Goal: Task Accomplishment & Management: Complete application form

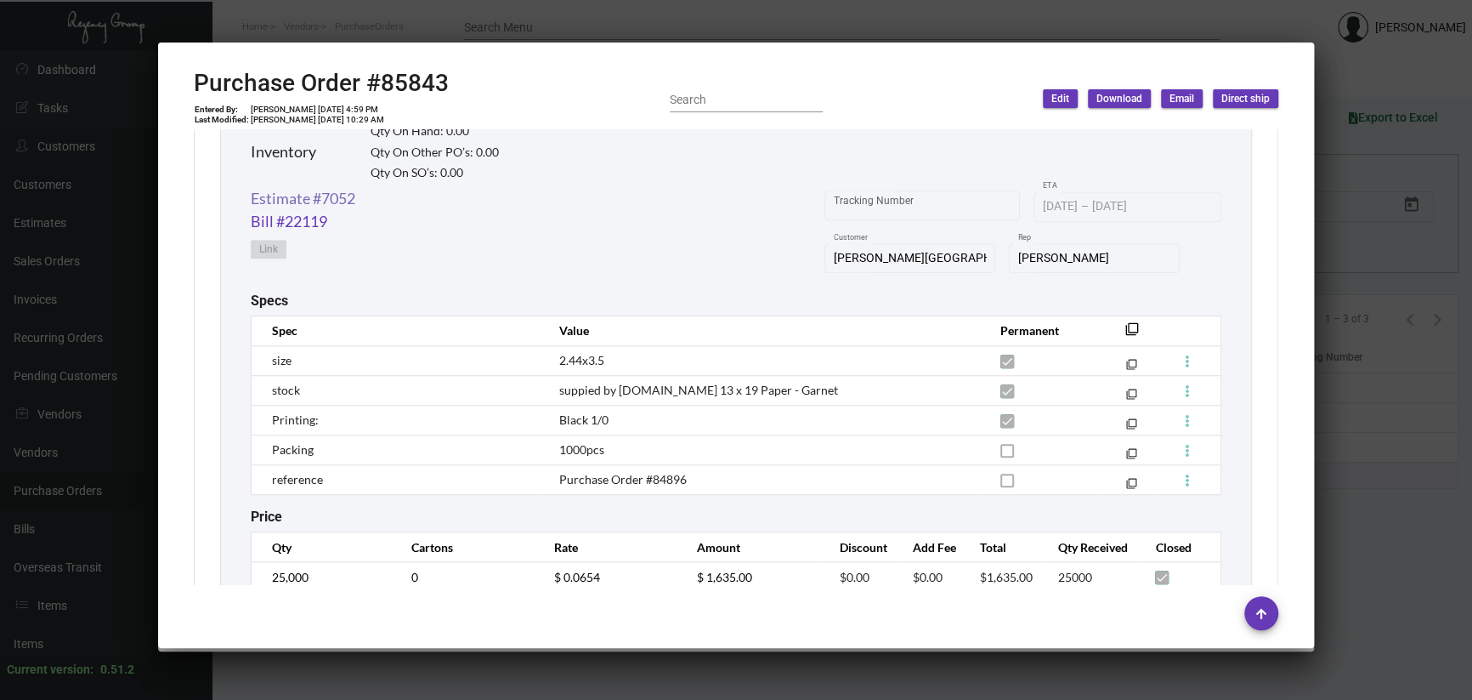
scroll to position [679, 0]
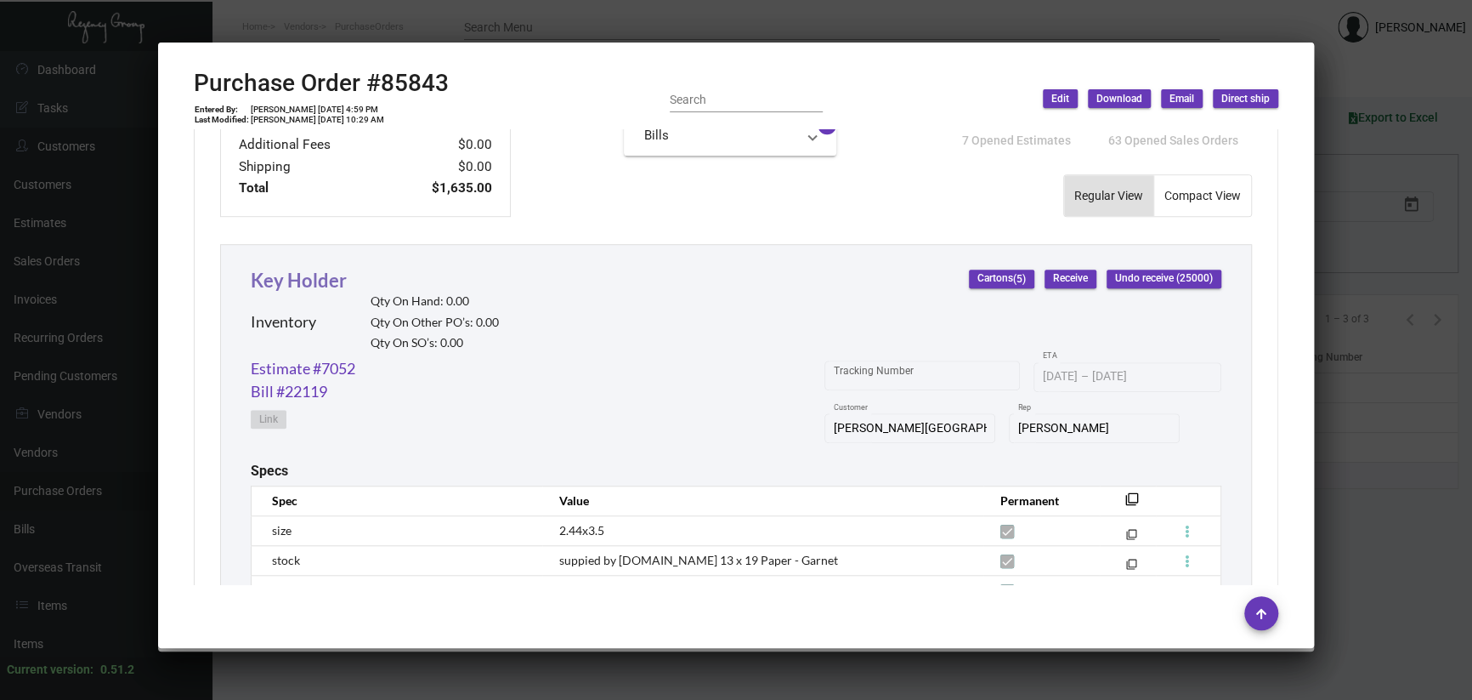
click at [313, 270] on link "Key Holder" at bounding box center [299, 280] width 96 height 23
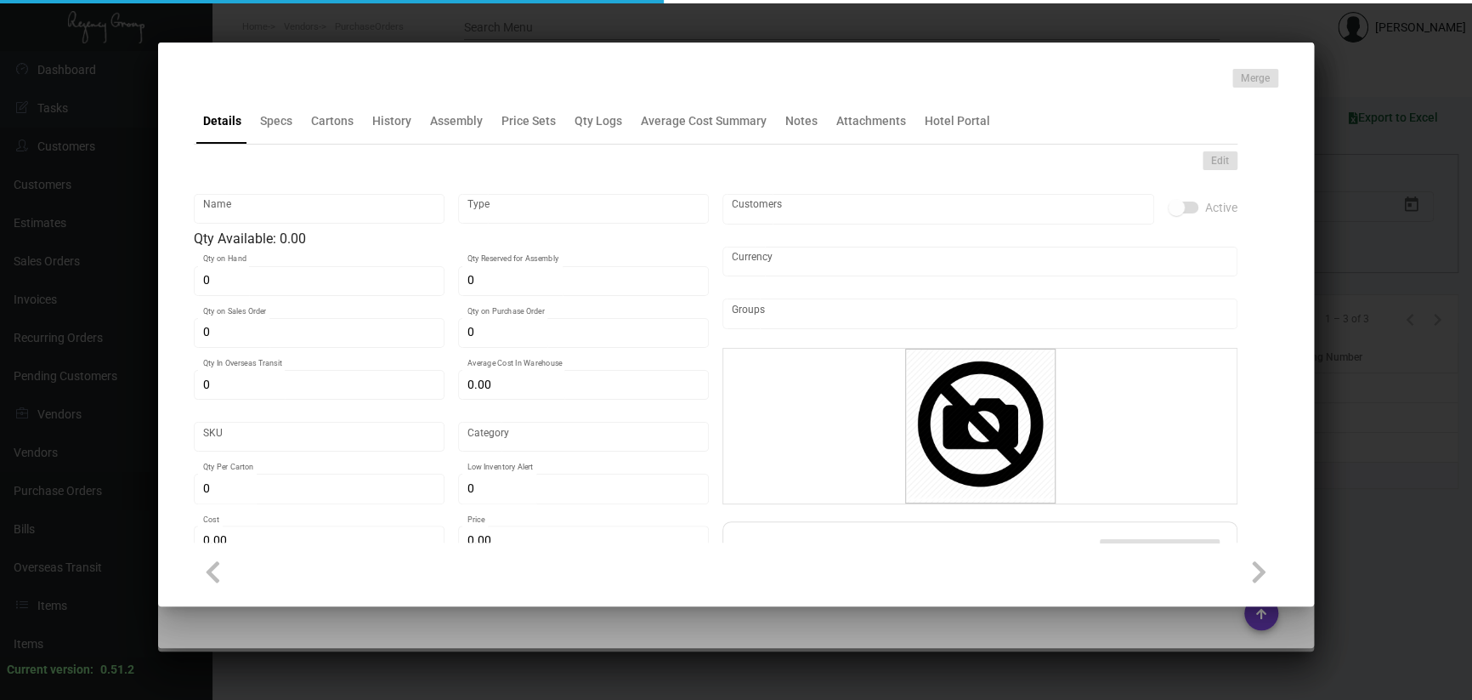
type input "Key Holder"
type input "Inventory"
type input "$ 0.327"
type input "348746"
type input "Standard"
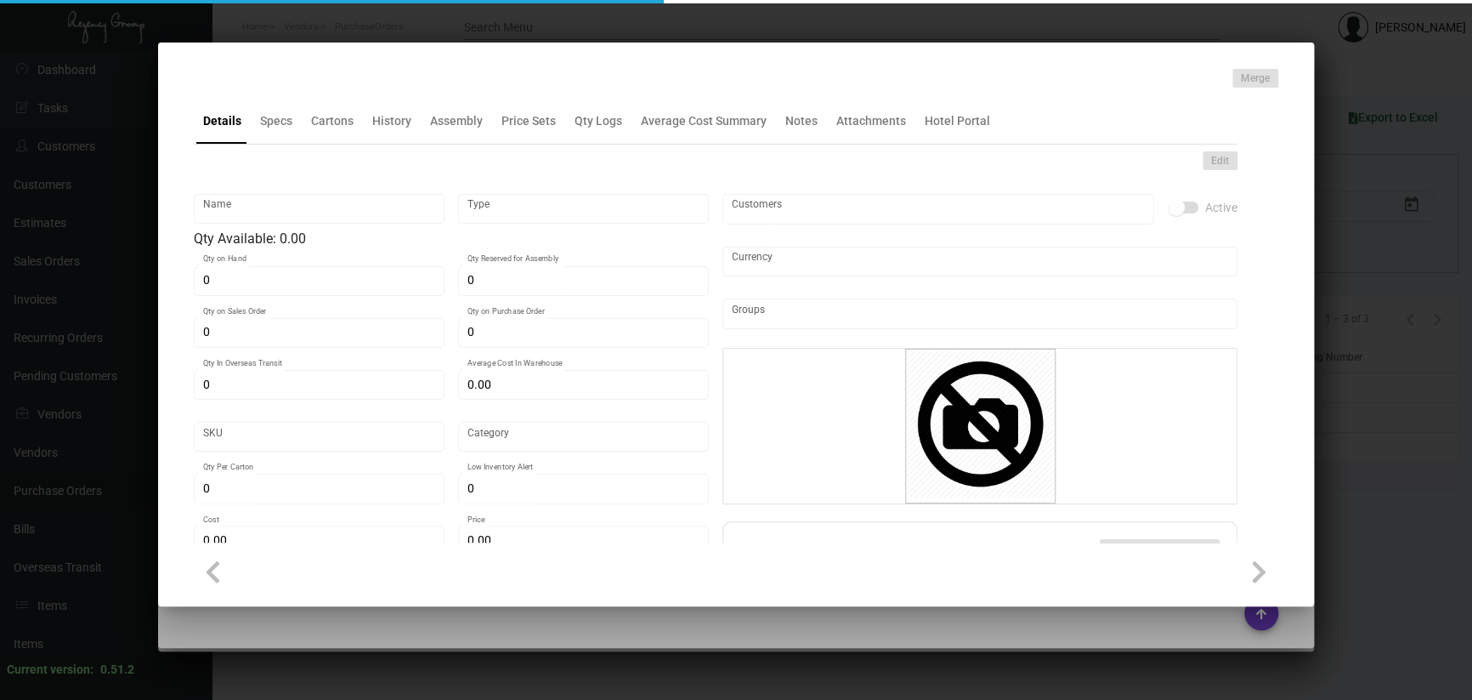
type input "800"
type input "5,000"
type input "$ 0.07896"
type input "$ 0.25"
checkbox input "true"
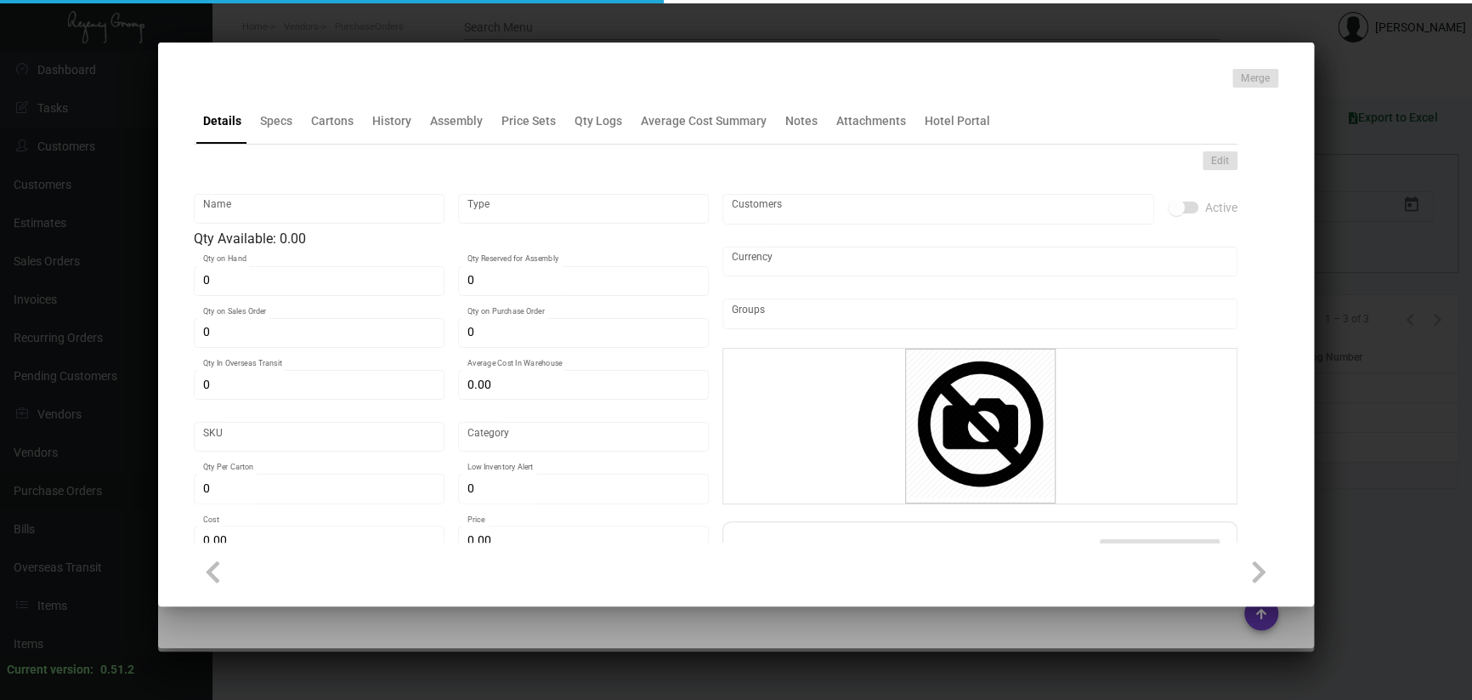
checkbox input "true"
type input "United States Dollar $"
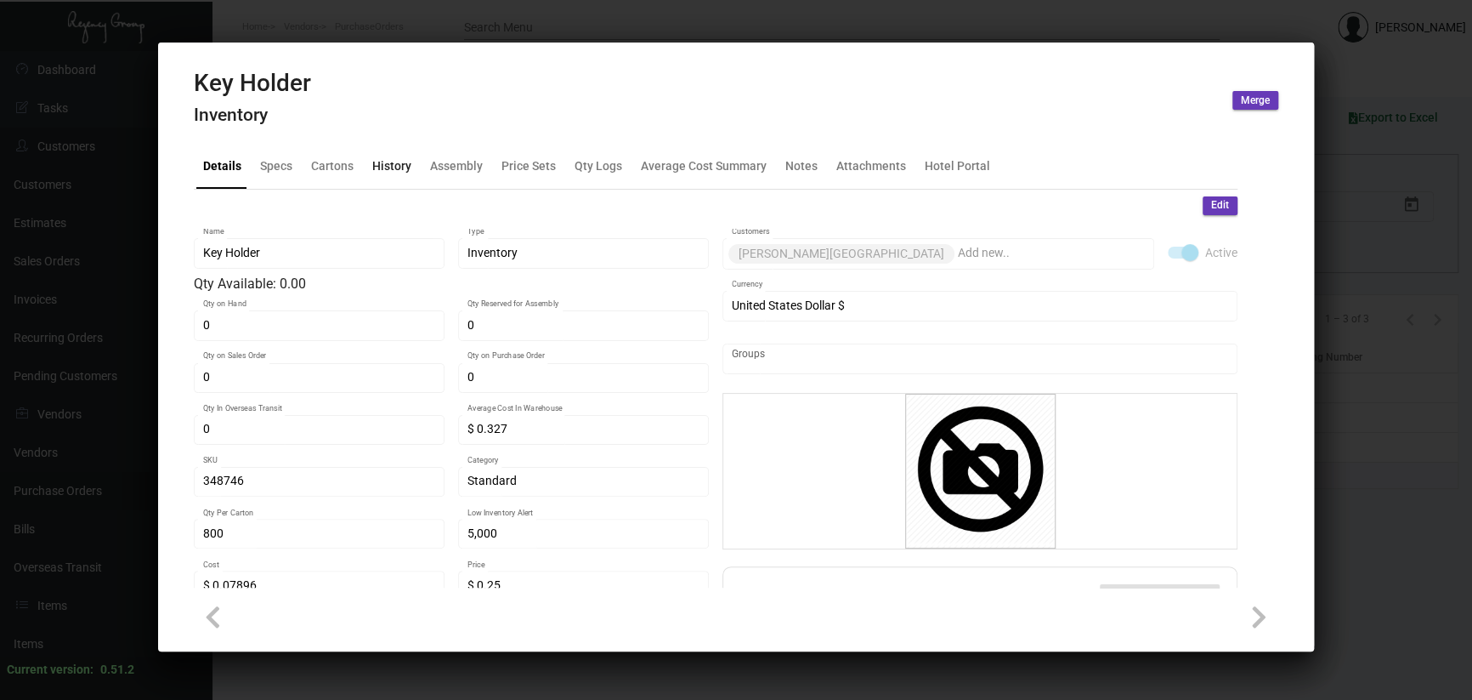
click at [396, 154] on div "History" at bounding box center [392, 165] width 53 height 41
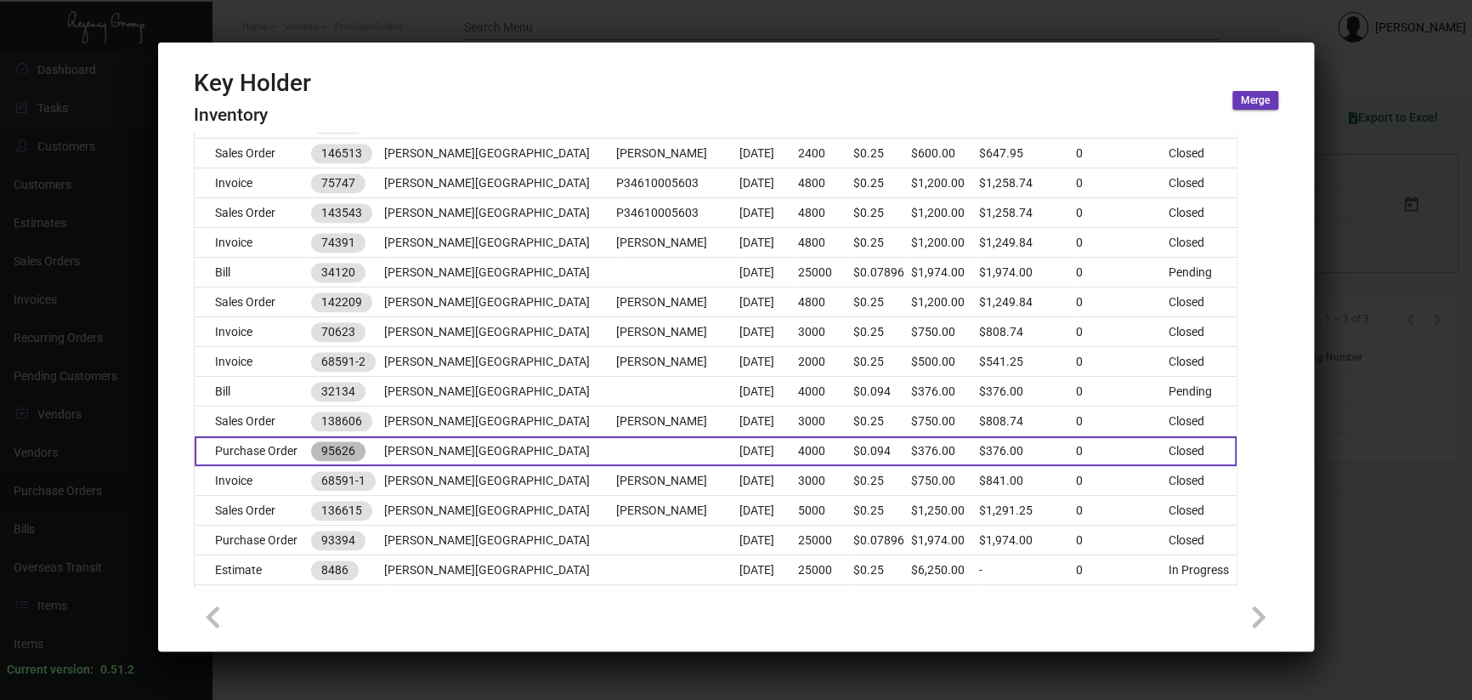
click at [359, 444] on mat-chip "95626" at bounding box center [338, 451] width 54 height 20
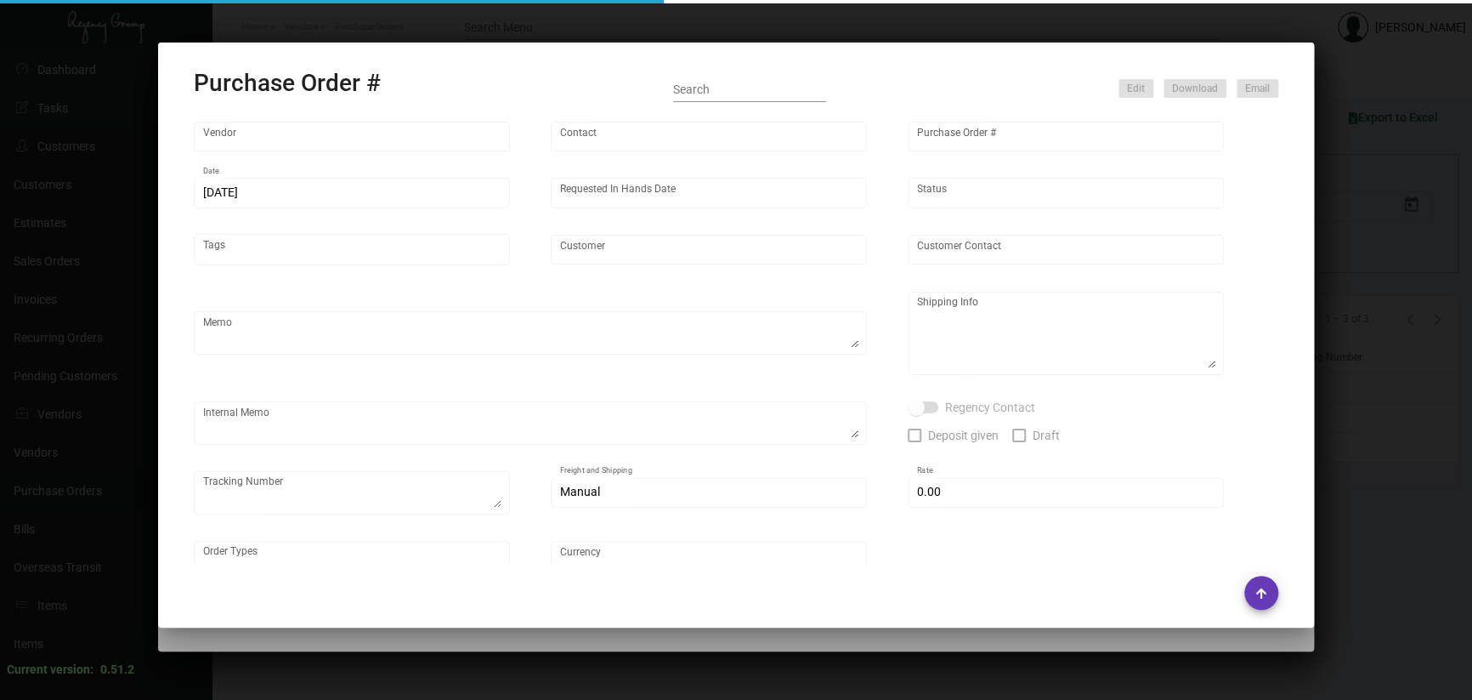
type input "Evergreen Manufacturing"
type input "[PERSON_NAME]"
type input "95626"
type input "[DATE]"
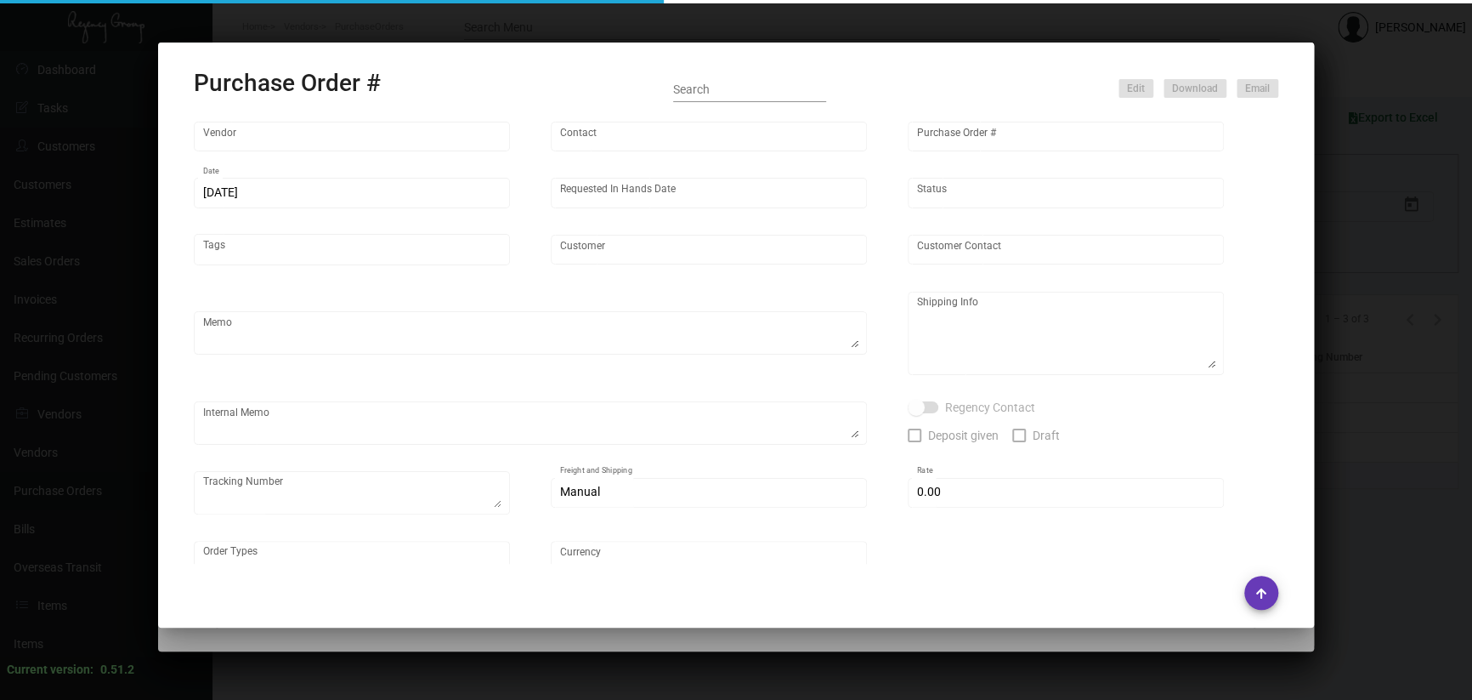
type input "[PERSON_NAME][GEOGRAPHIC_DATA]"
type textarea "TBA (maybe direct to hotel)"
type input "$ 0.00"
type input "United States Dollar $"
